Goal: Transaction & Acquisition: Purchase product/service

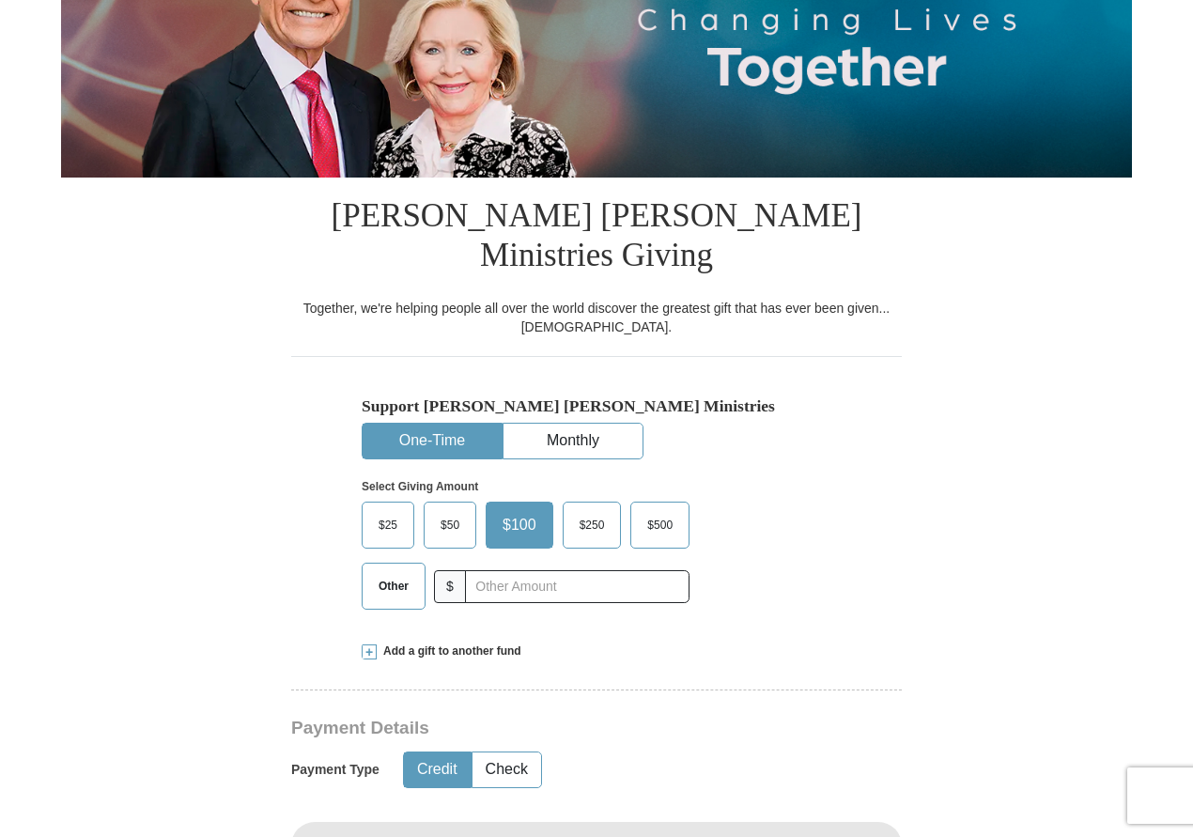
scroll to position [294, 0]
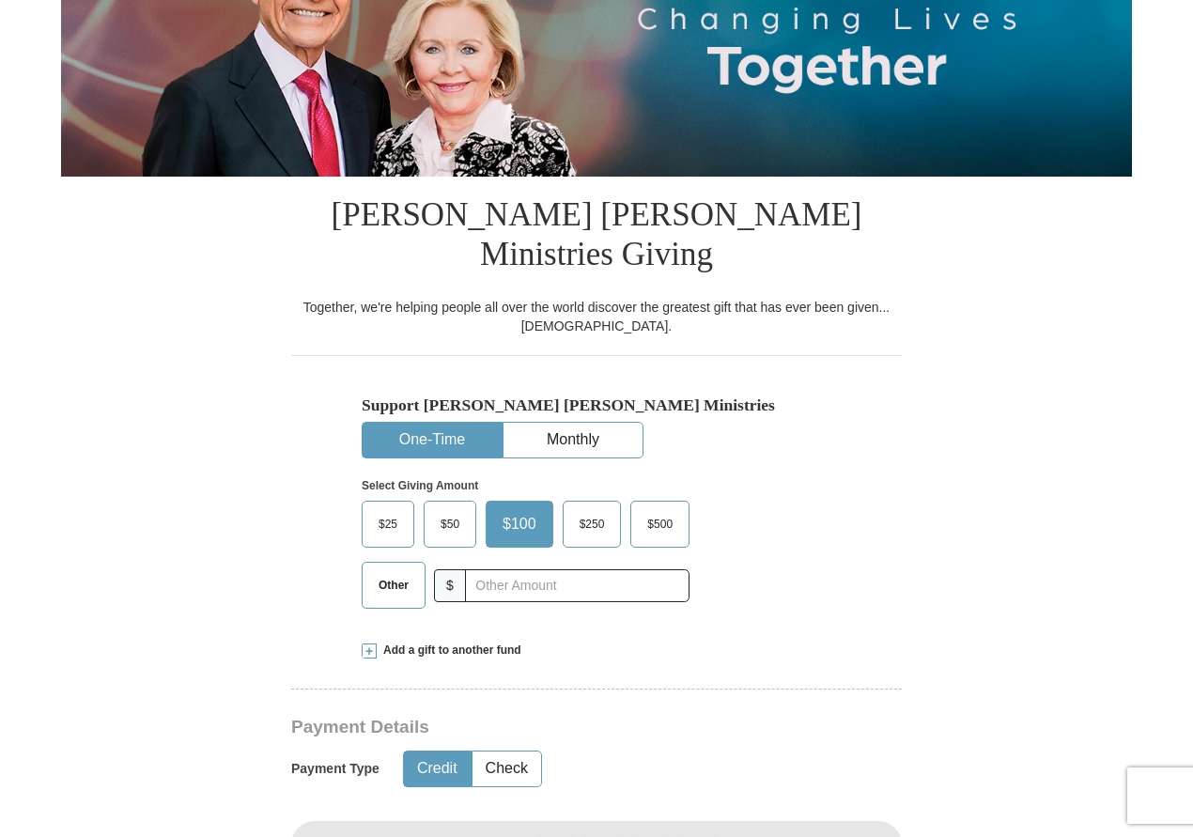
click at [380, 571] on span "Other" at bounding box center [393, 585] width 49 height 28
click at [0, 0] on input "Other" at bounding box center [0, 0] width 0 height 0
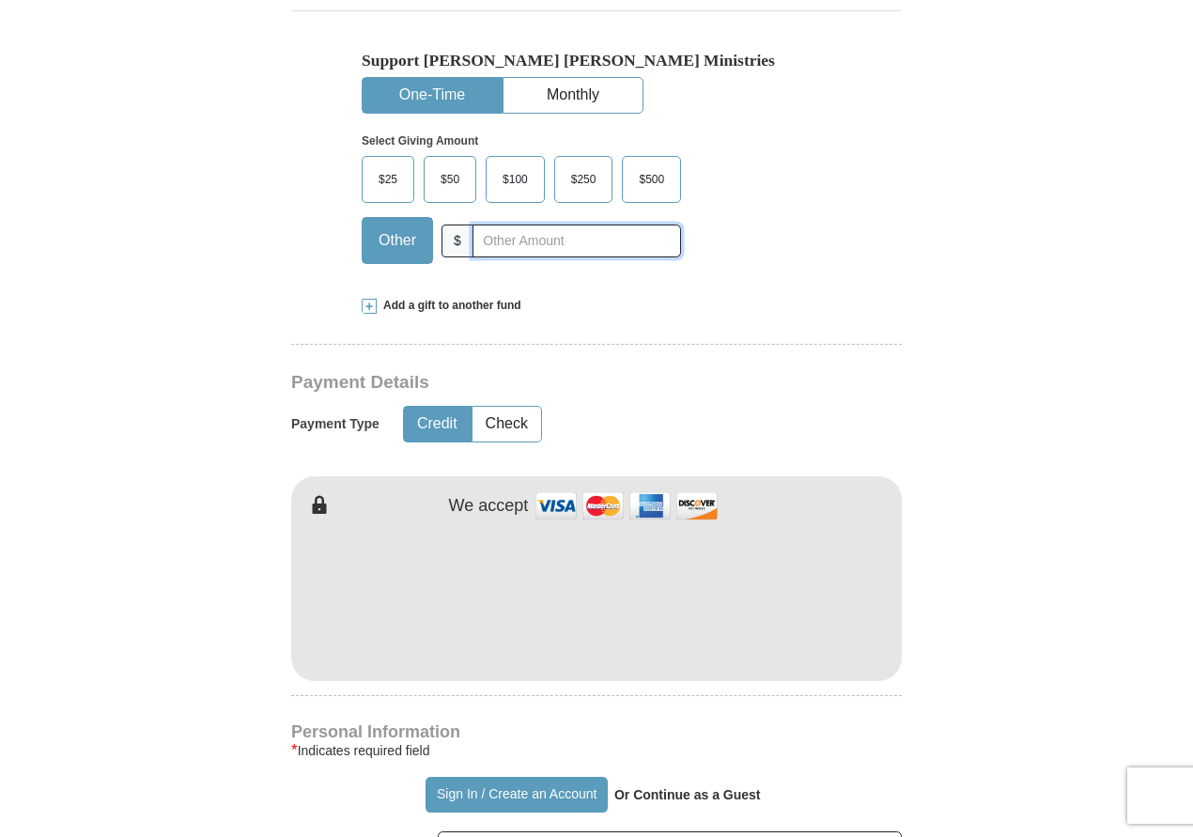
scroll to position [629, 0]
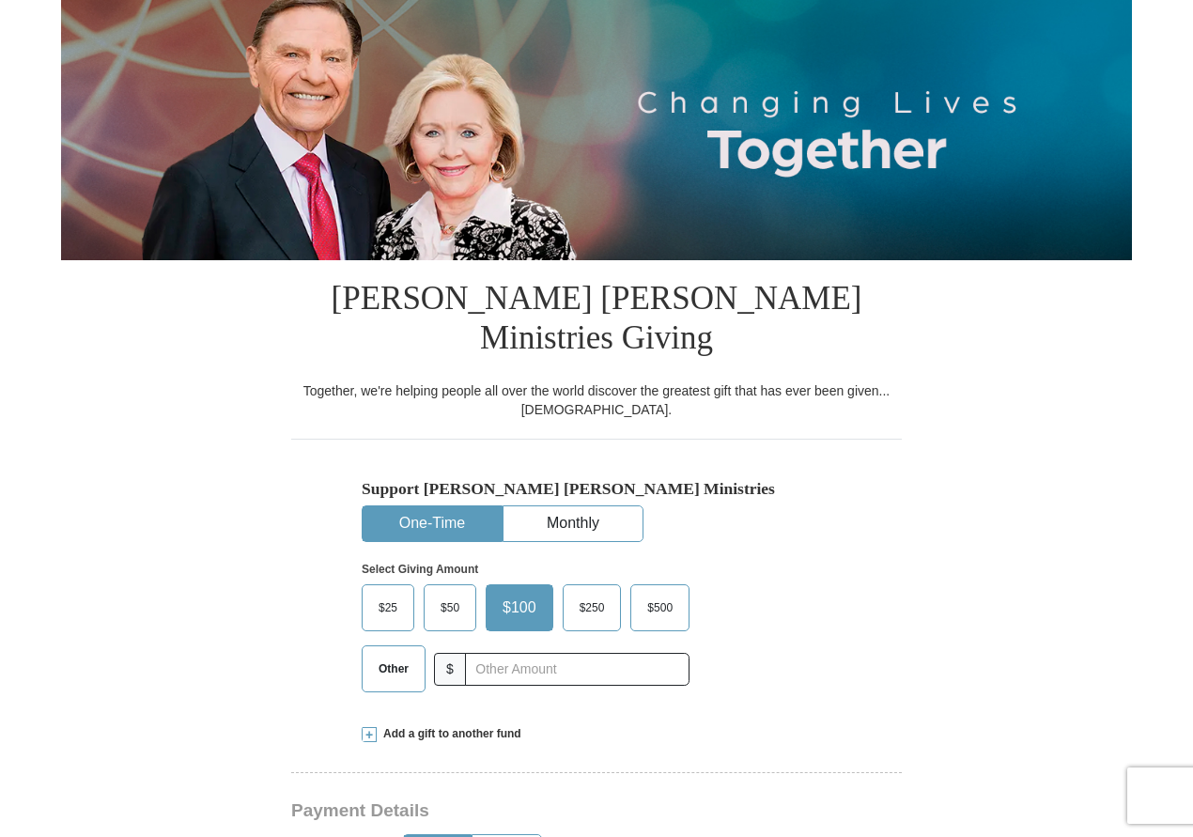
scroll to position [212, 0]
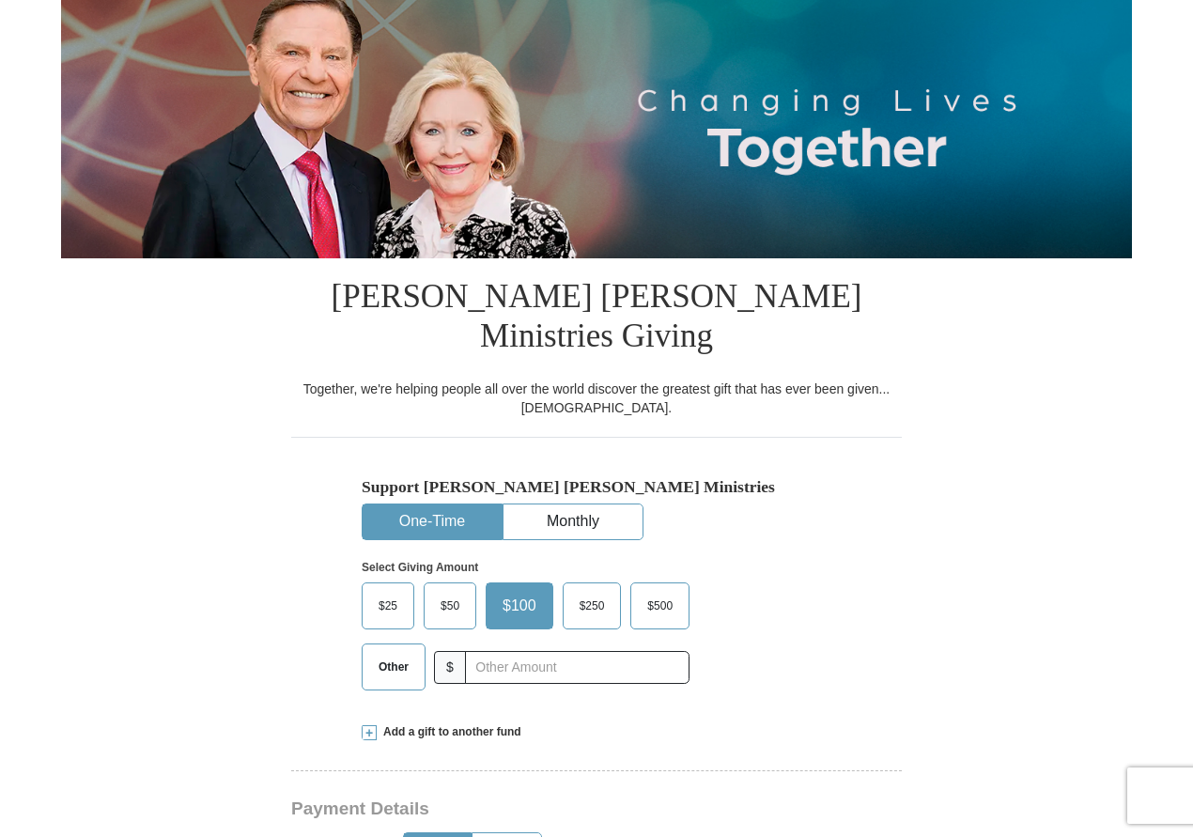
click at [442, 504] on button "One-Time" at bounding box center [432, 521] width 139 height 35
click at [403, 653] on span "Other" at bounding box center [393, 667] width 49 height 28
click at [0, 0] on input "Other" at bounding box center [0, 0] width 0 height 0
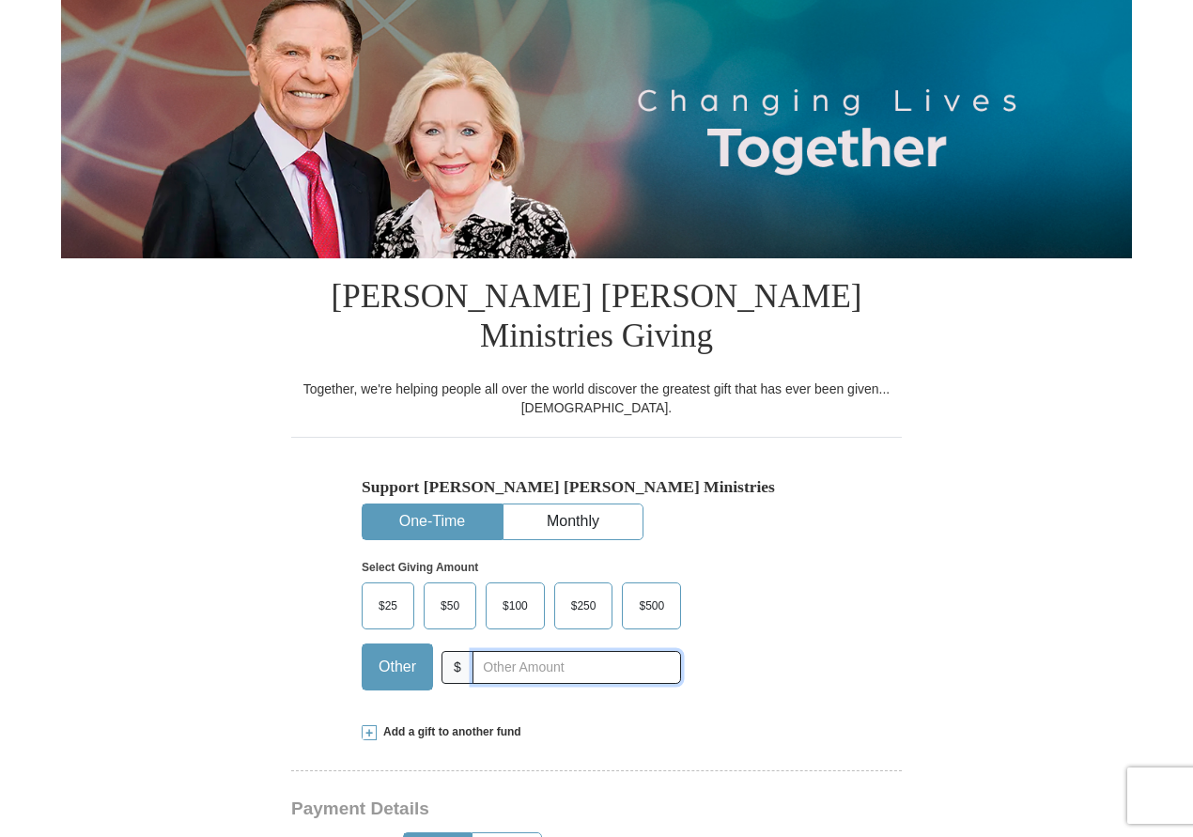
click at [535, 651] on input "text" at bounding box center [576, 667] width 209 height 33
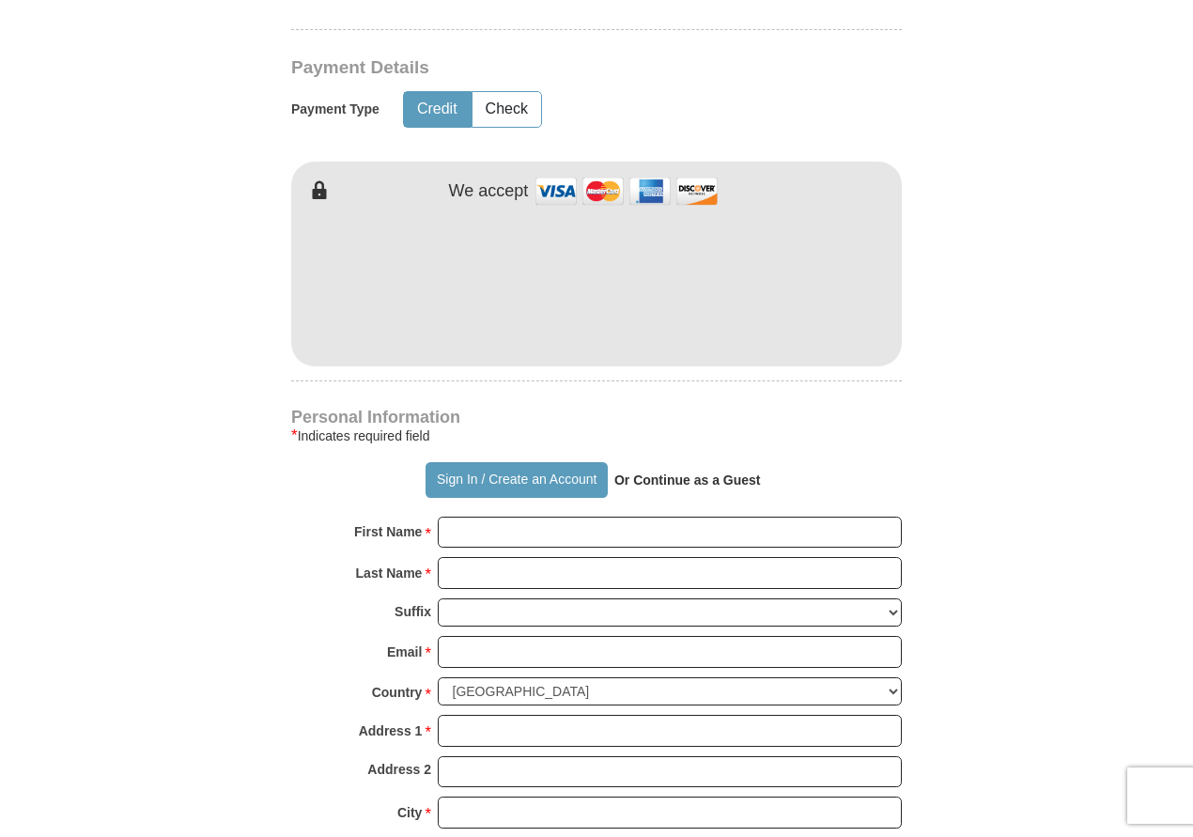
scroll to position [952, 1]
type input "65.00"
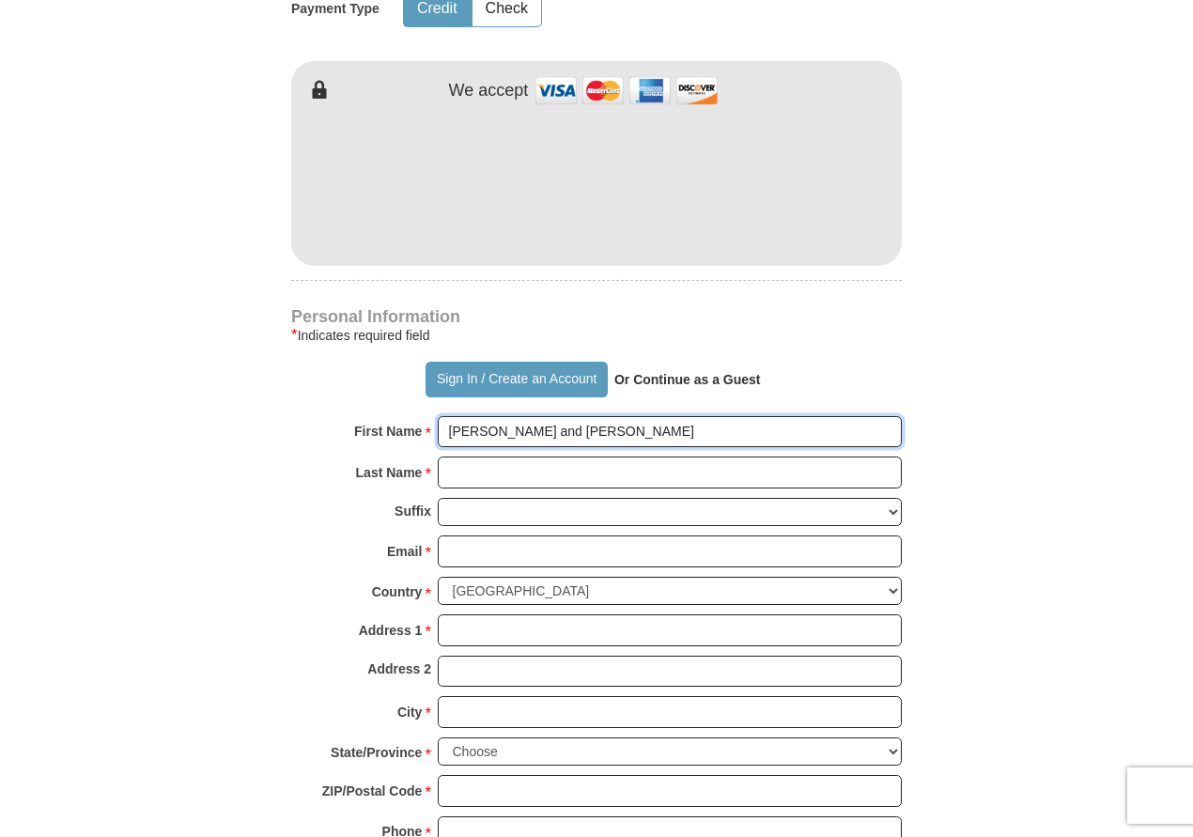
scroll to position [1046, 0]
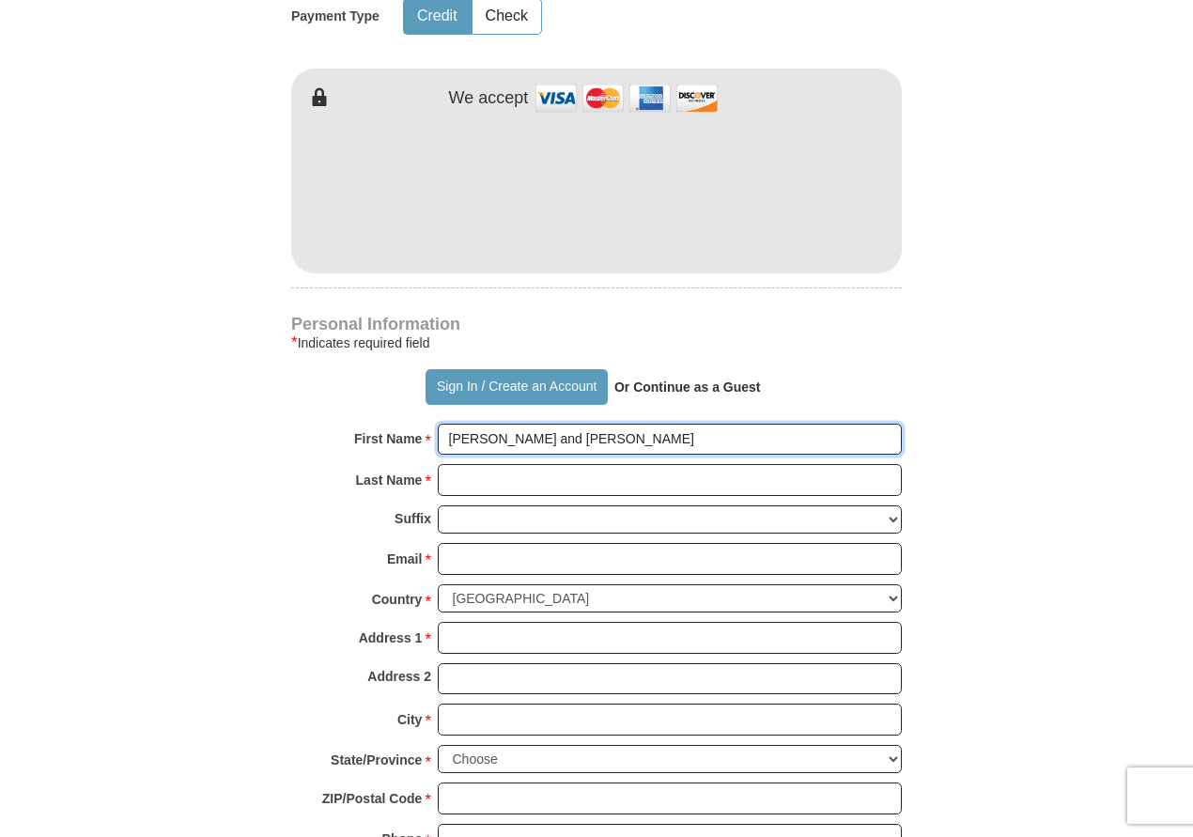
type input "Larry and Elizabeth"
type input "Kinsey"
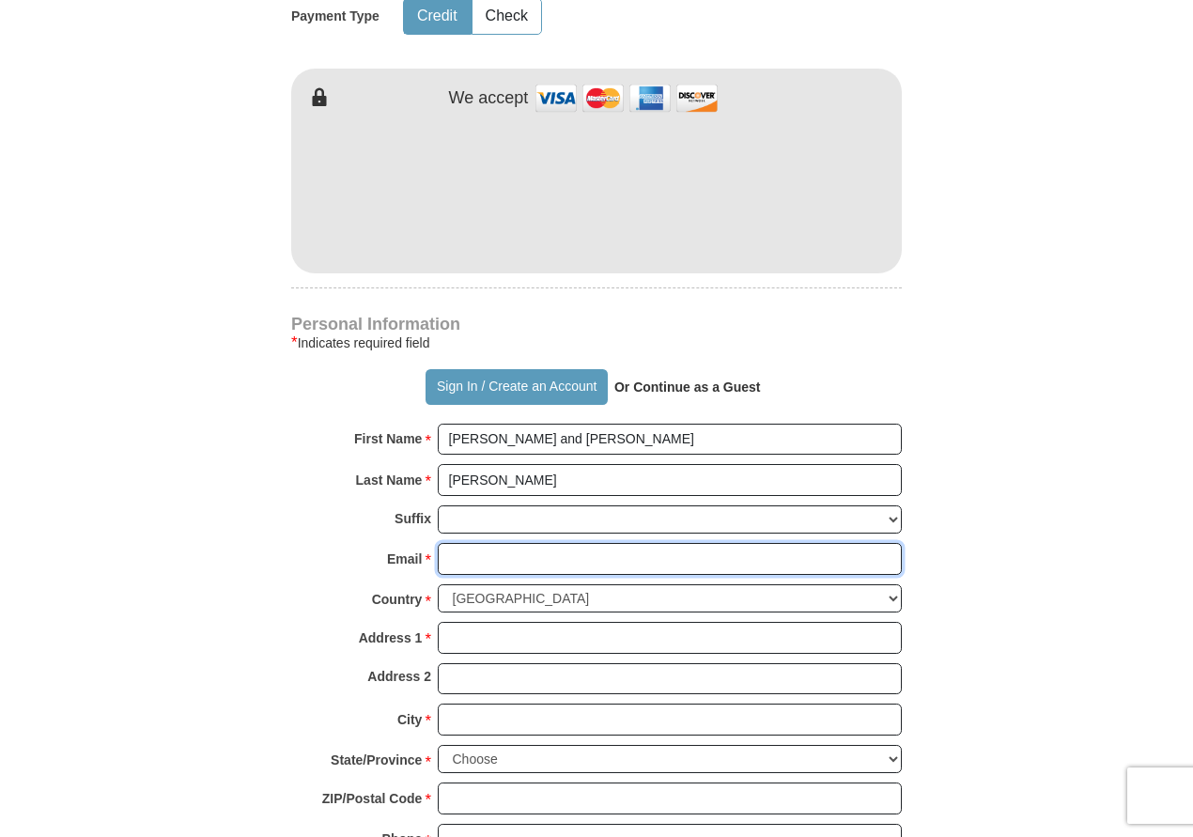
type input "speedyk44@hotmail.com"
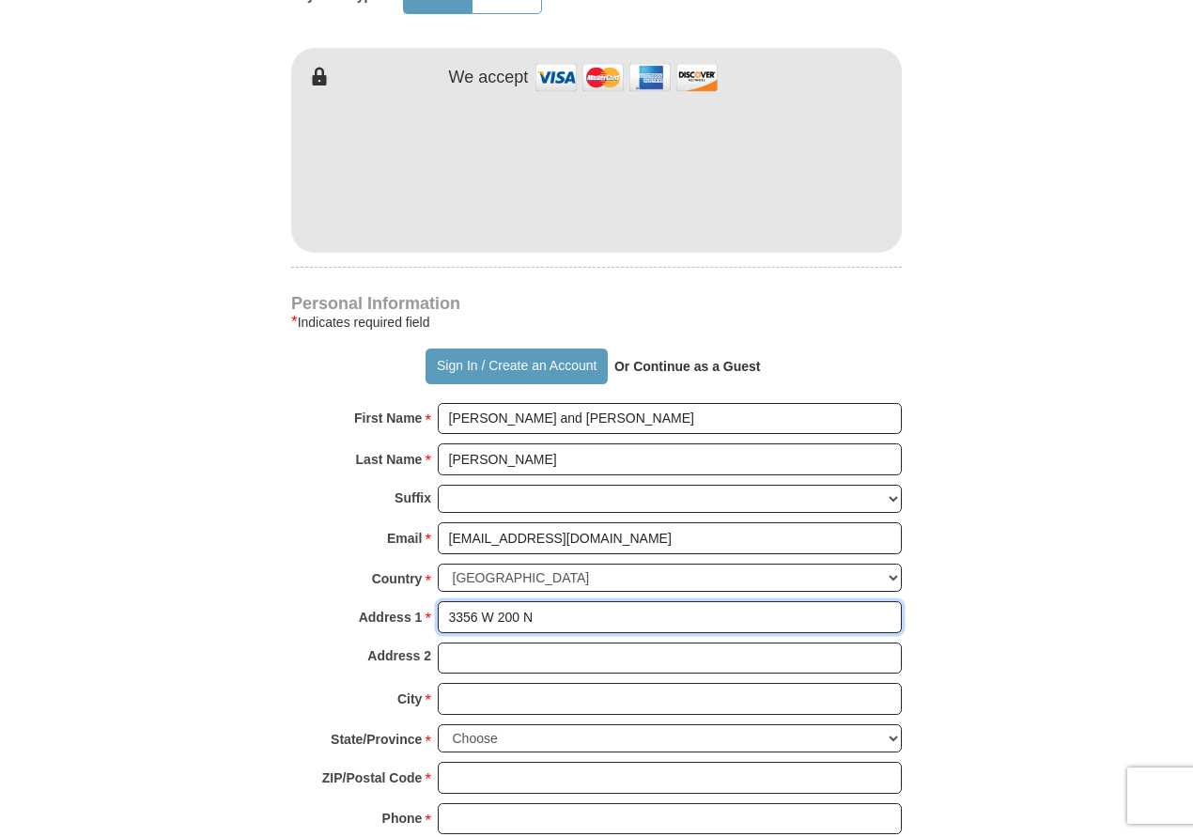
scroll to position [1066, 0]
type input "3356 W 200 N"
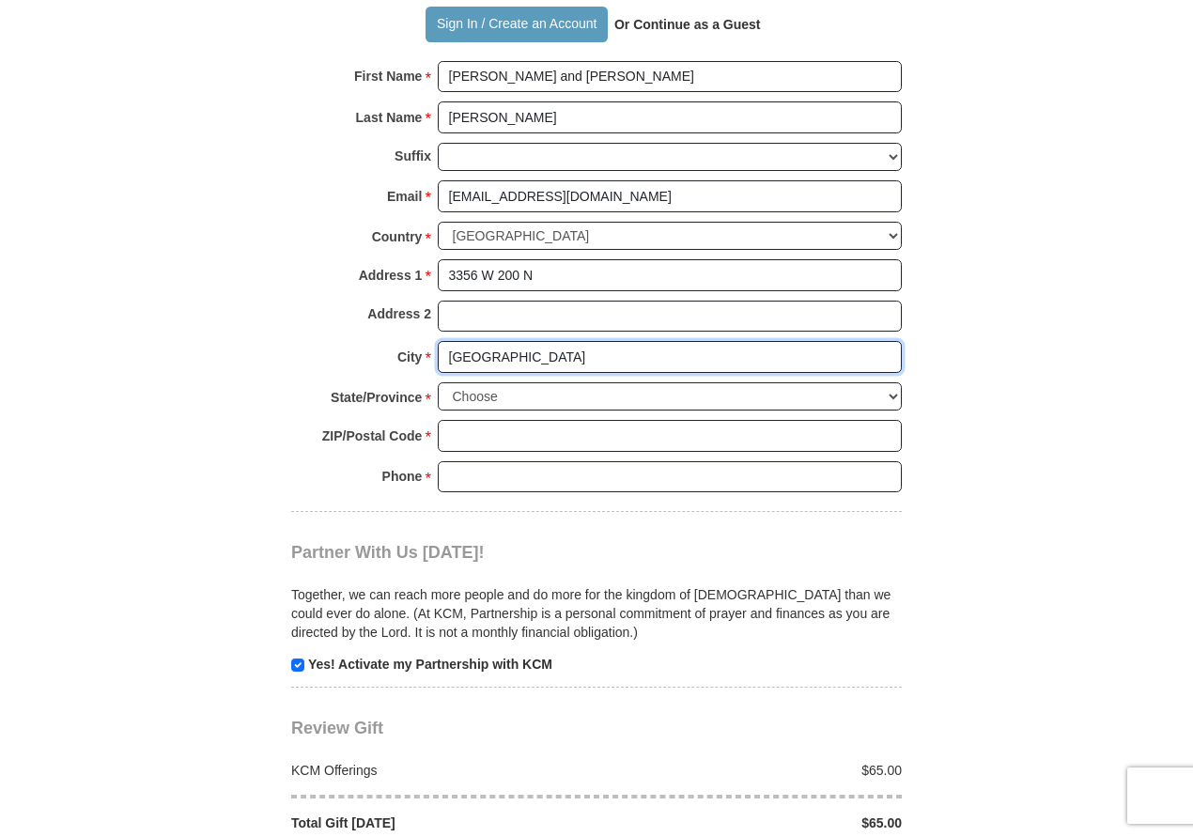
scroll to position [1410, 0]
type input "Warsaw"
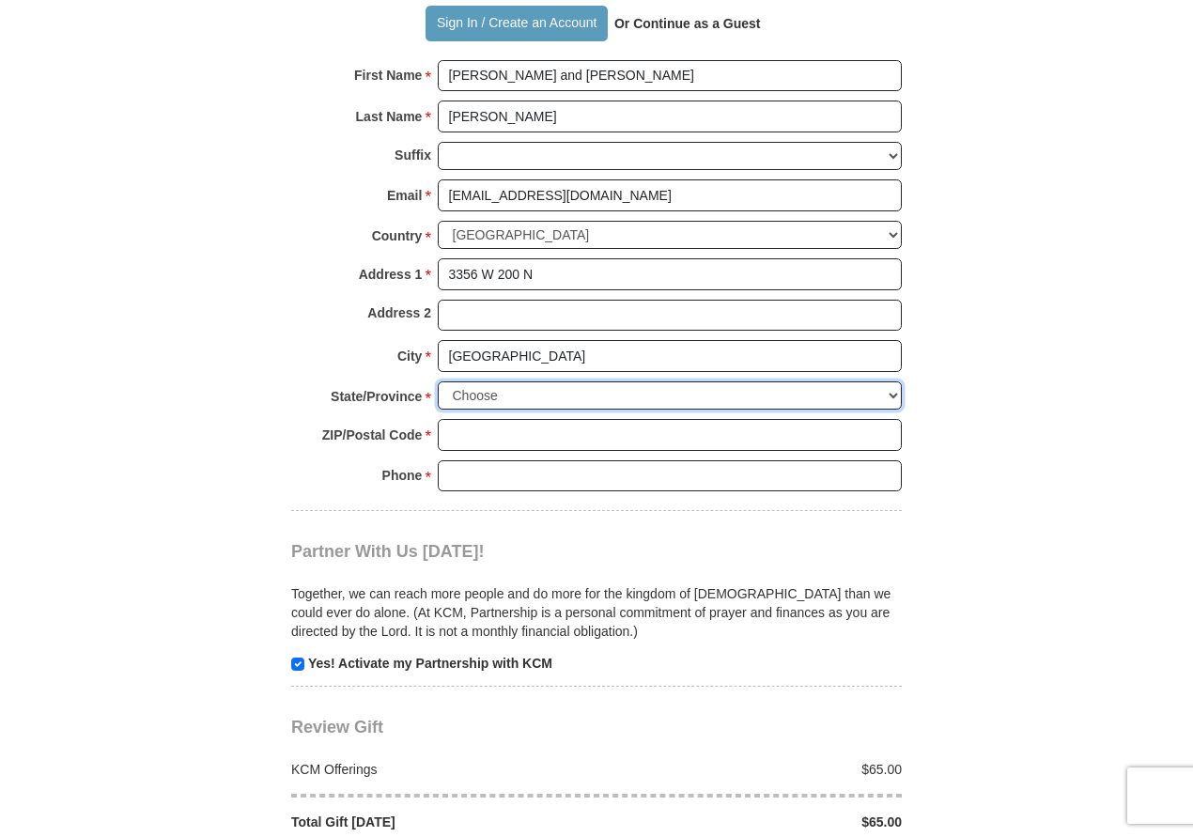
select select "IN"
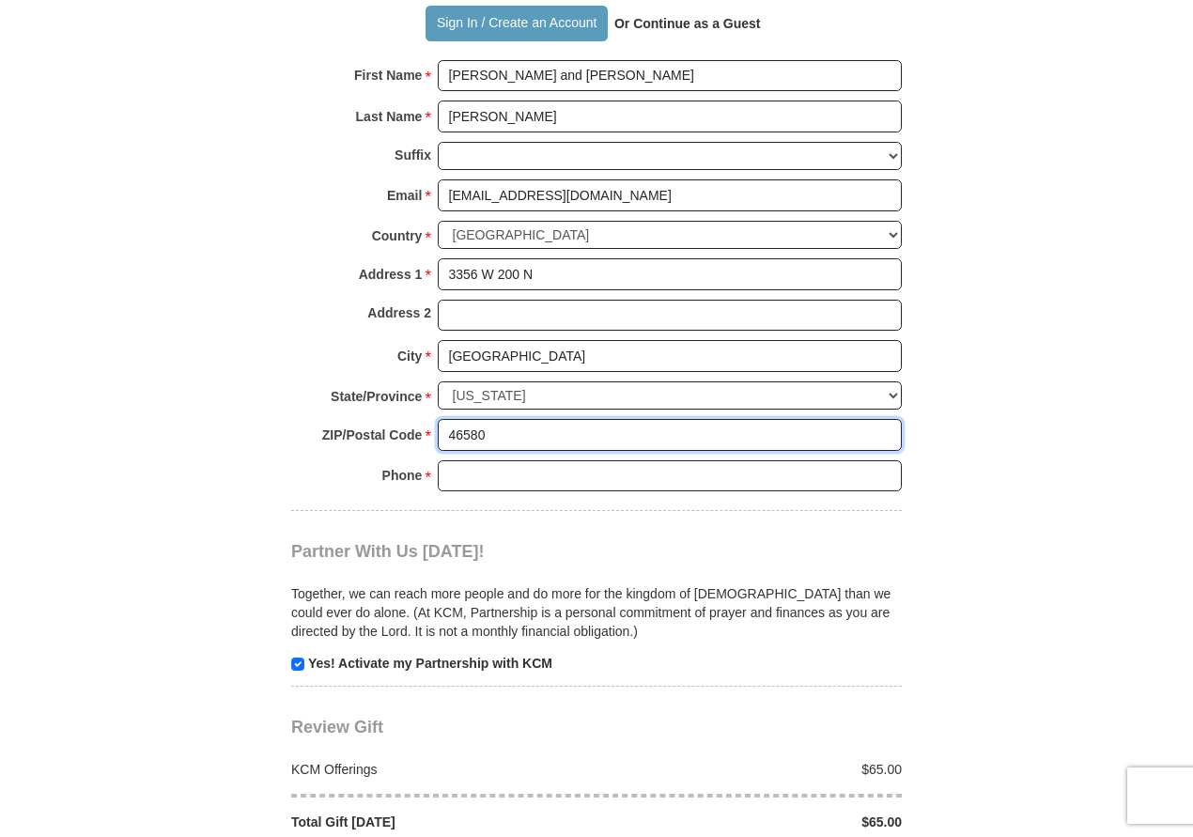
type input "46580"
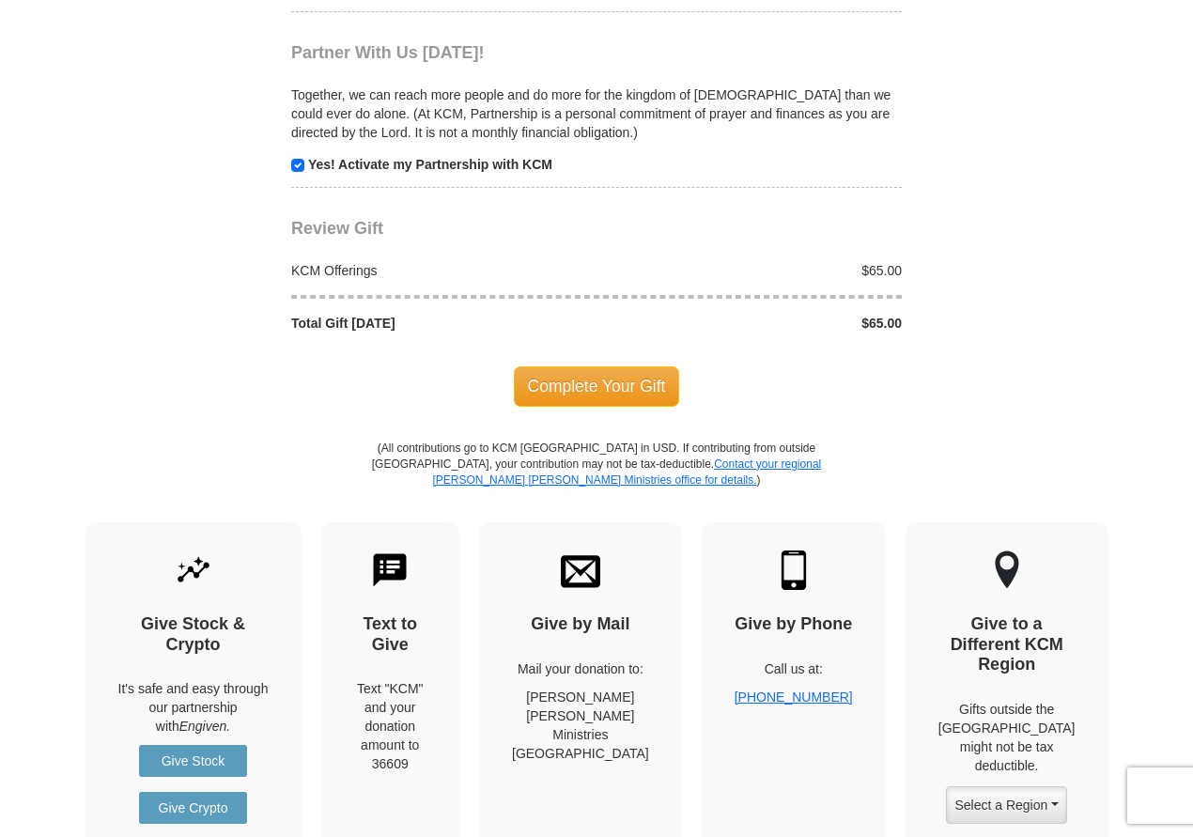
scroll to position [1910, 0]
type input "5748582712"
click at [639, 365] on span "Complete Your Gift" at bounding box center [597, 384] width 166 height 39
